Goal: Information Seeking & Learning: Learn about a topic

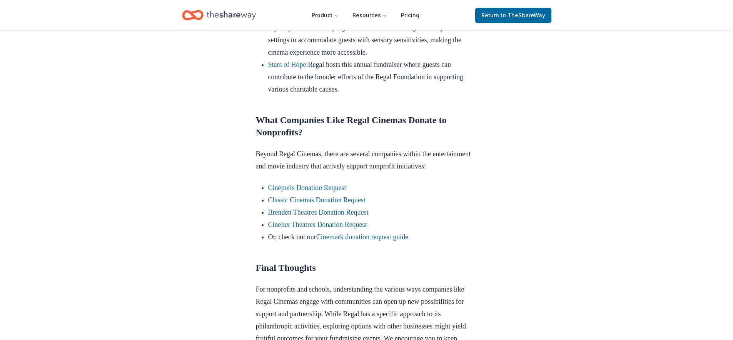
scroll to position [716, 0]
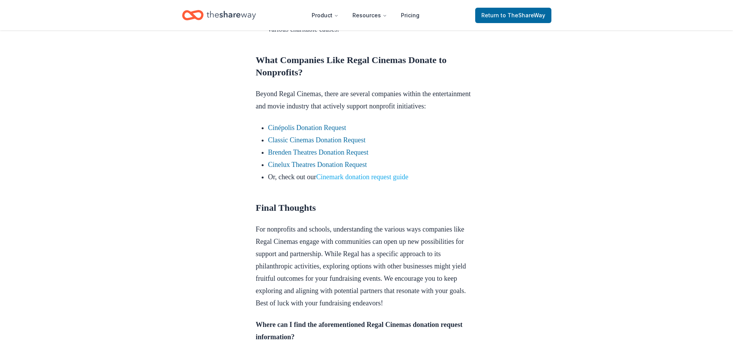
click at [364, 181] on link "Cinemark donation request guide" at bounding box center [362, 177] width 92 height 8
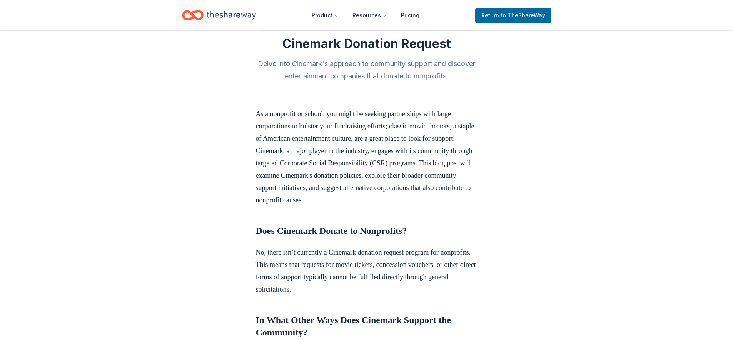
scroll to position [379, 0]
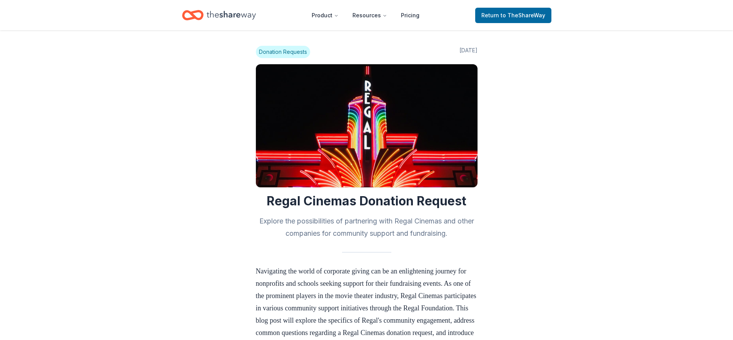
scroll to position [716, 0]
